Goal: Information Seeking & Learning: Learn about a topic

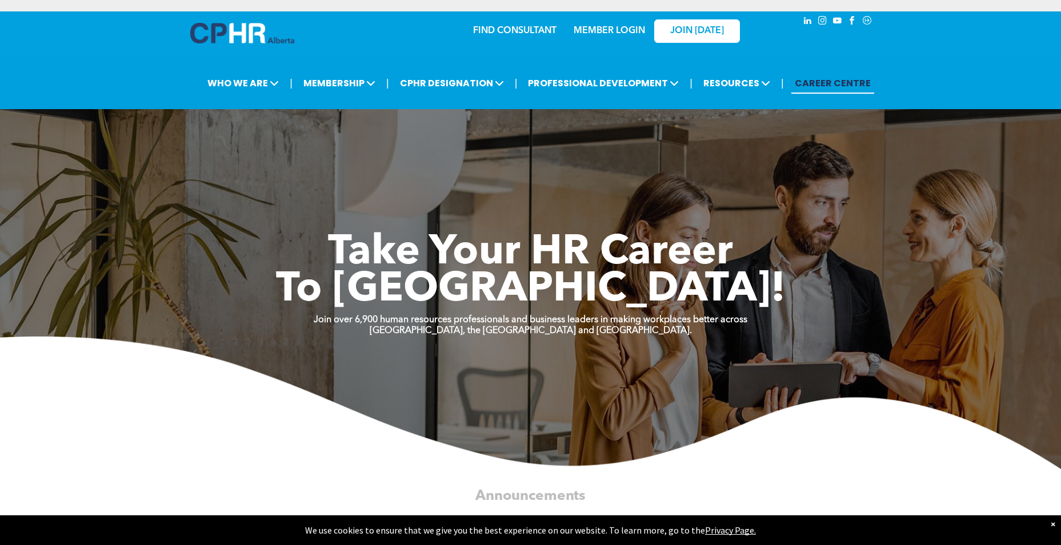
click at [616, 29] on link "MEMBER LOGIN" at bounding box center [609, 30] width 71 height 9
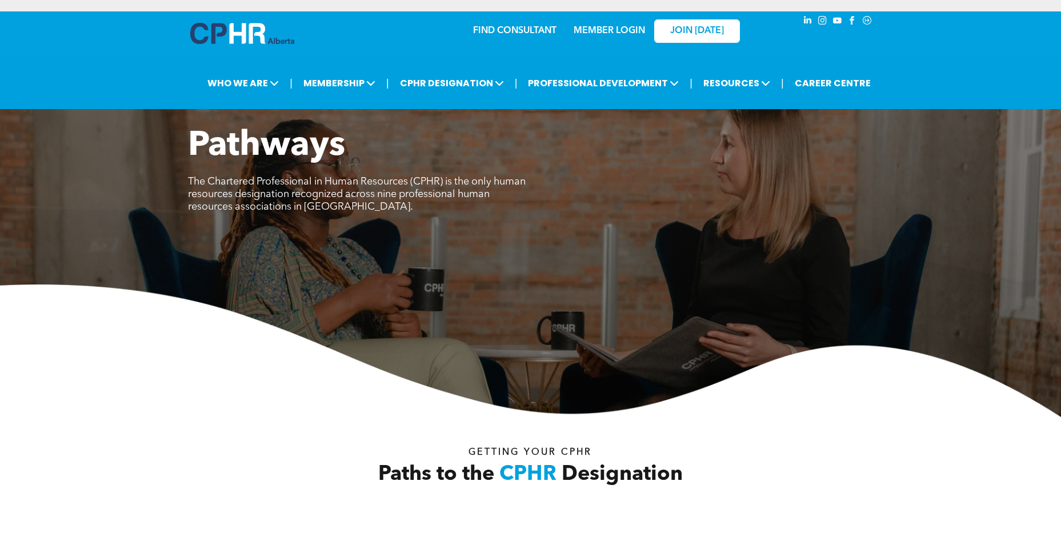
click at [612, 34] on link "MEMBER LOGIN" at bounding box center [609, 30] width 71 height 9
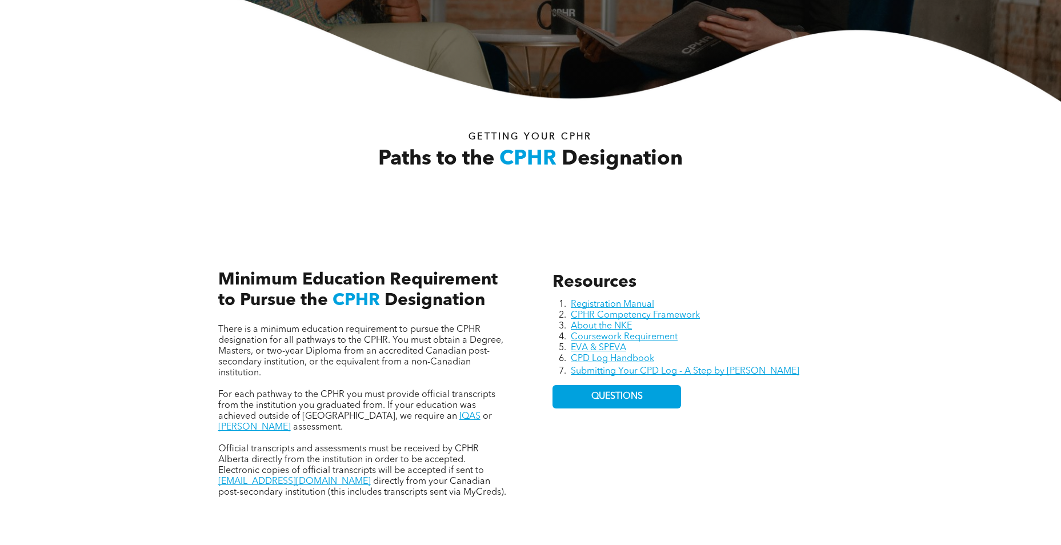
scroll to position [400, 0]
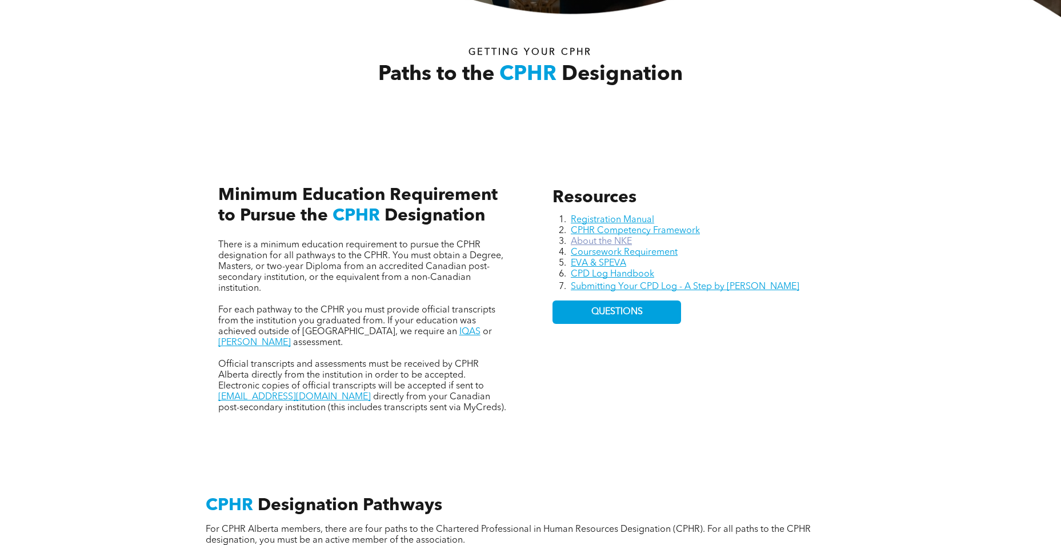
click at [613, 237] on link "About the NKE" at bounding box center [601, 241] width 61 height 9
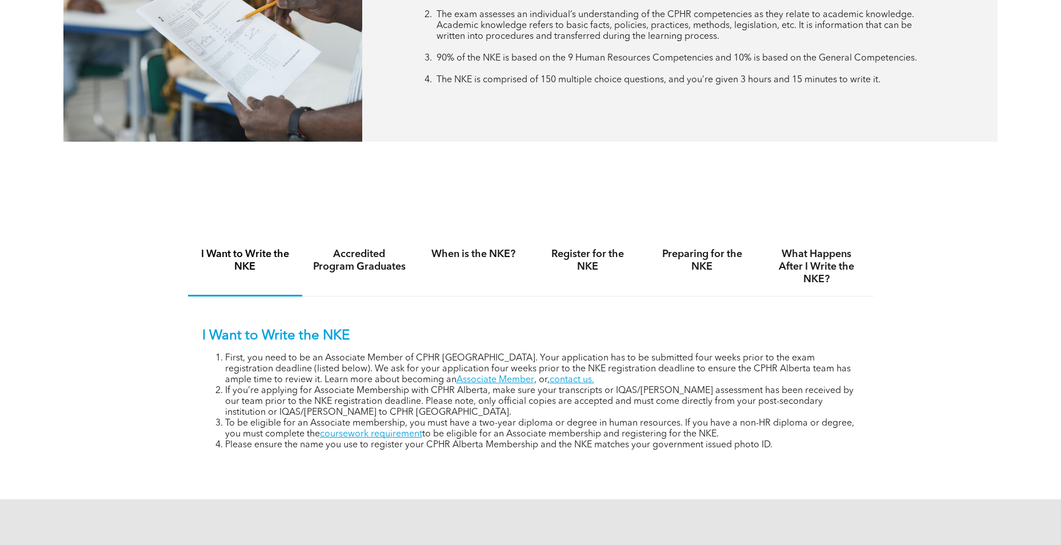
scroll to position [629, 0]
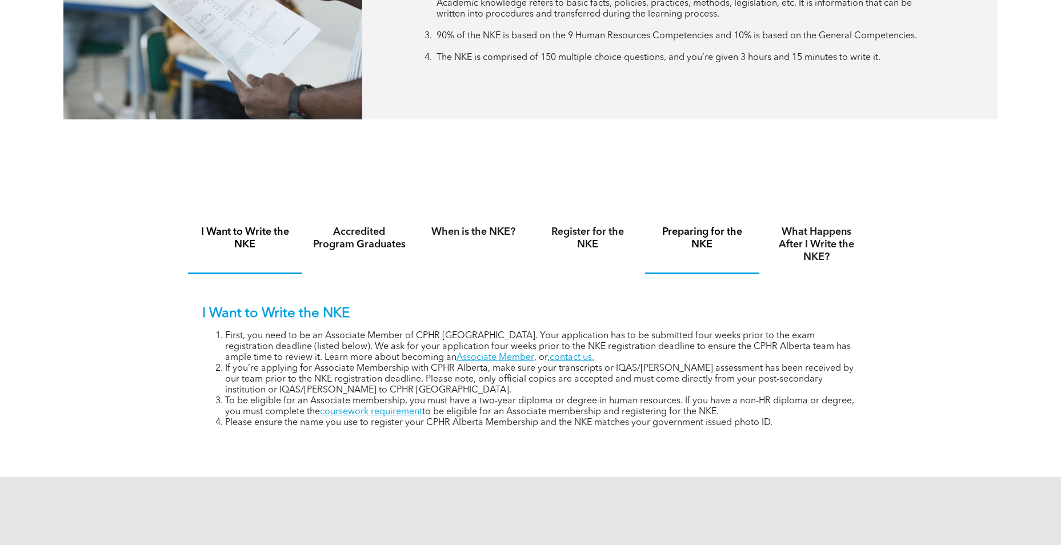
click at [722, 217] on div "Preparing for the NKE" at bounding box center [702, 244] width 114 height 59
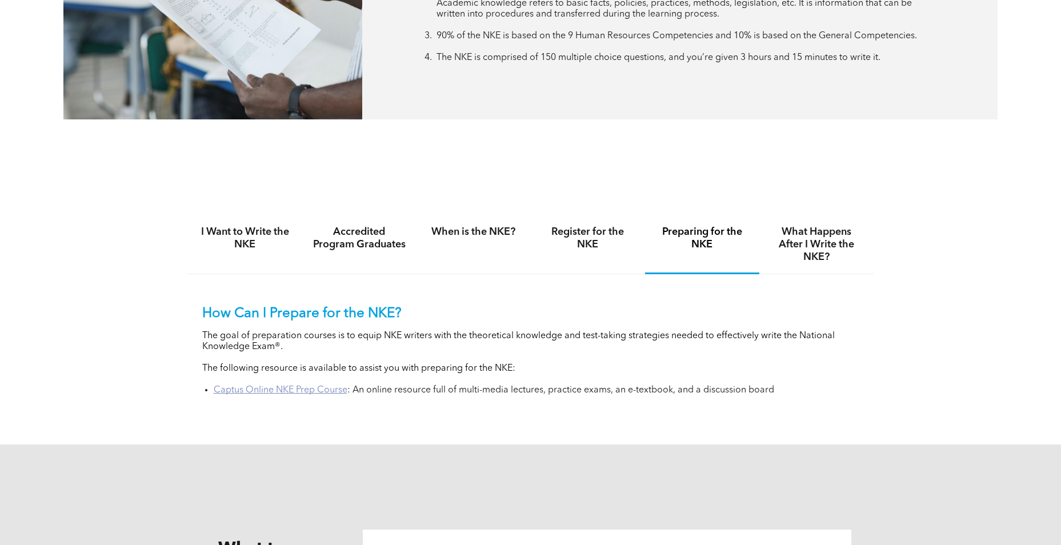
click at [309, 389] on link "Captus Online NKE Prep Course" at bounding box center [281, 390] width 134 height 9
